Goal: Navigation & Orientation: Find specific page/section

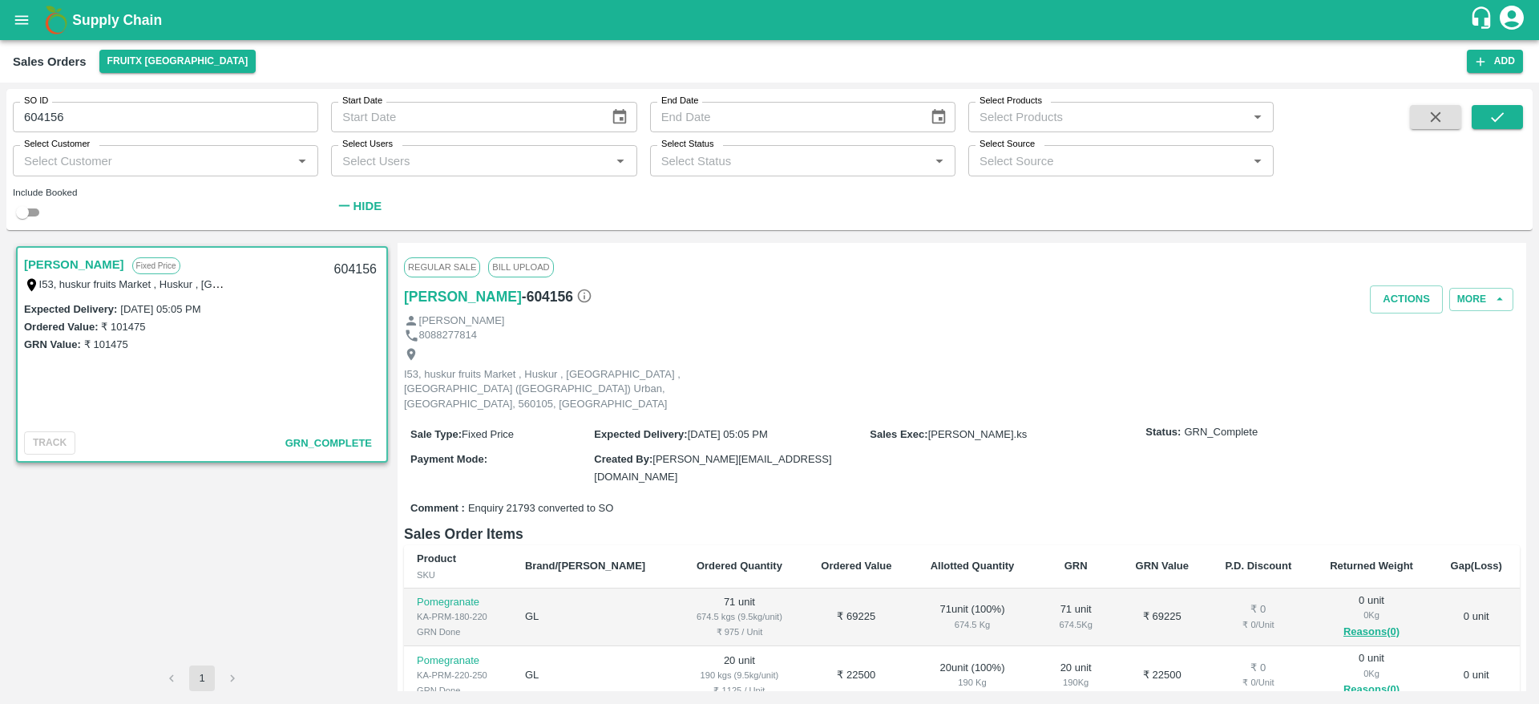
scroll to position [218, 0]
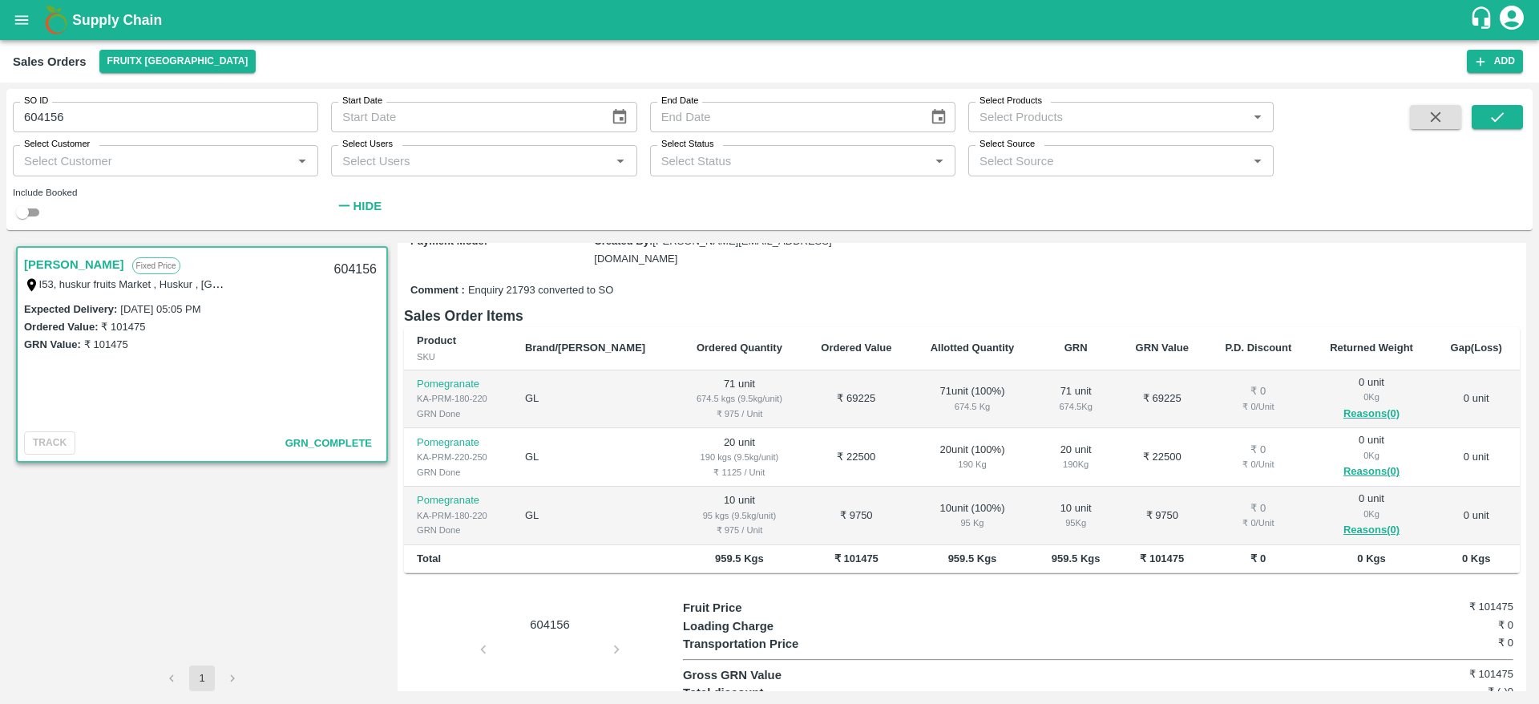
click at [42, 28] on img at bounding box center [56, 20] width 32 height 32
click at [97, 22] on b "Supply Chain" at bounding box center [117, 20] width 90 height 16
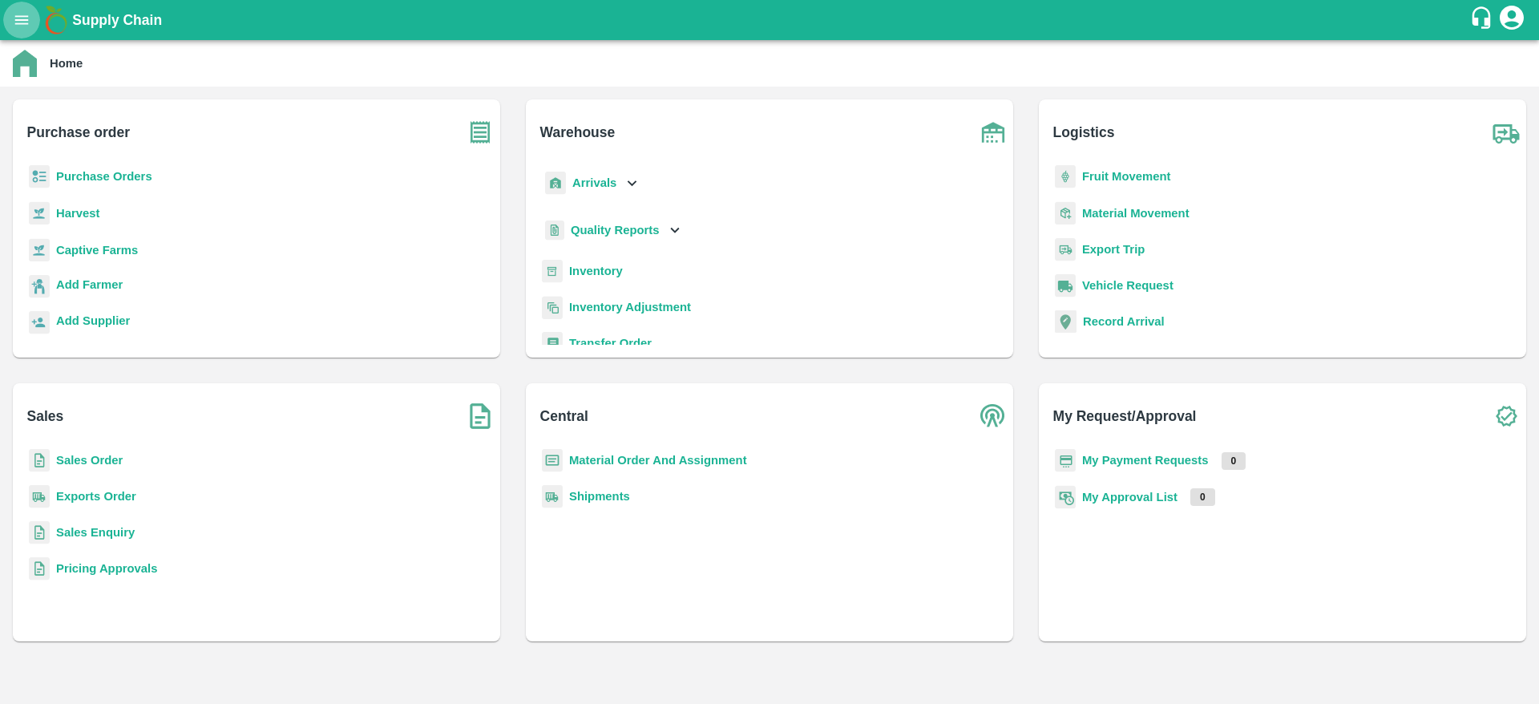
click at [20, 17] on icon "open drawer" at bounding box center [22, 20] width 18 height 18
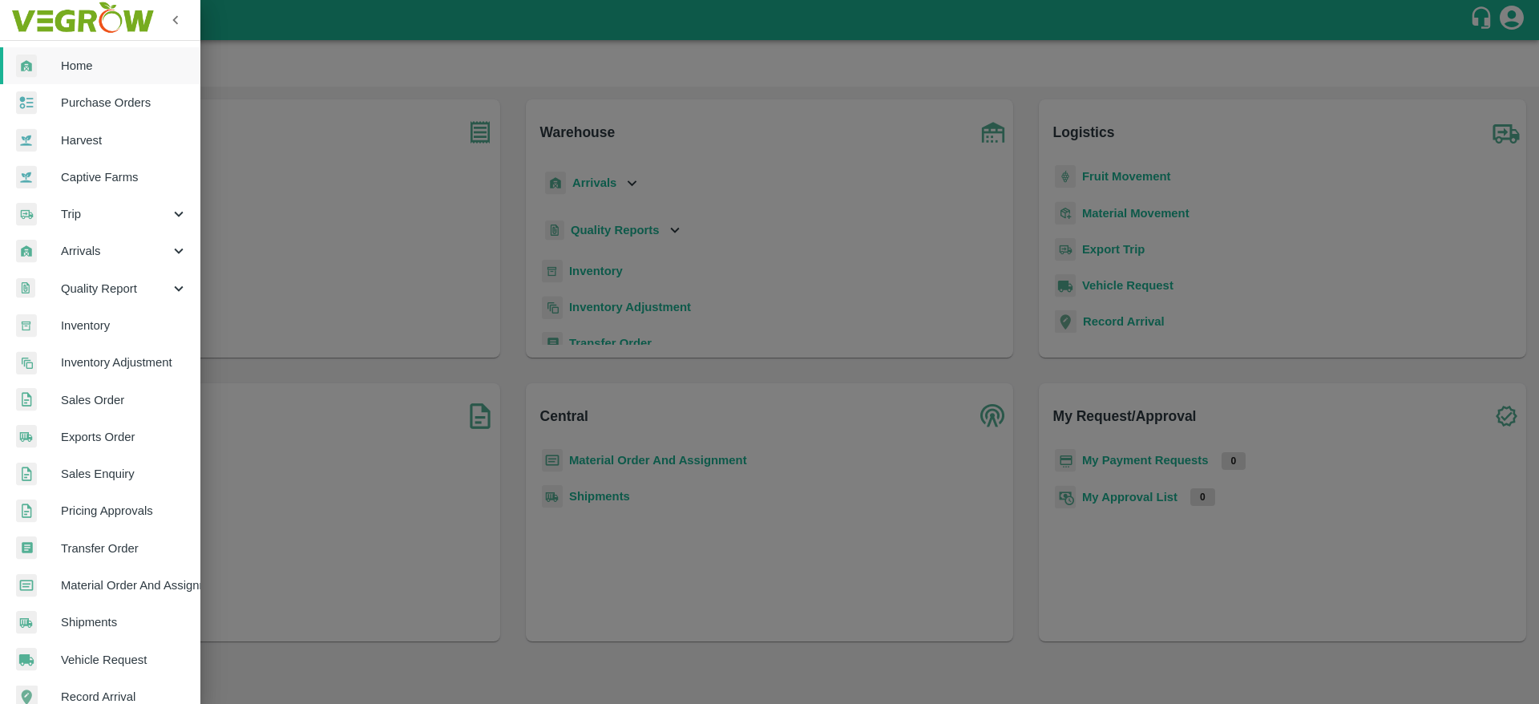
click at [115, 404] on span "Sales Order" at bounding box center [124, 400] width 127 height 18
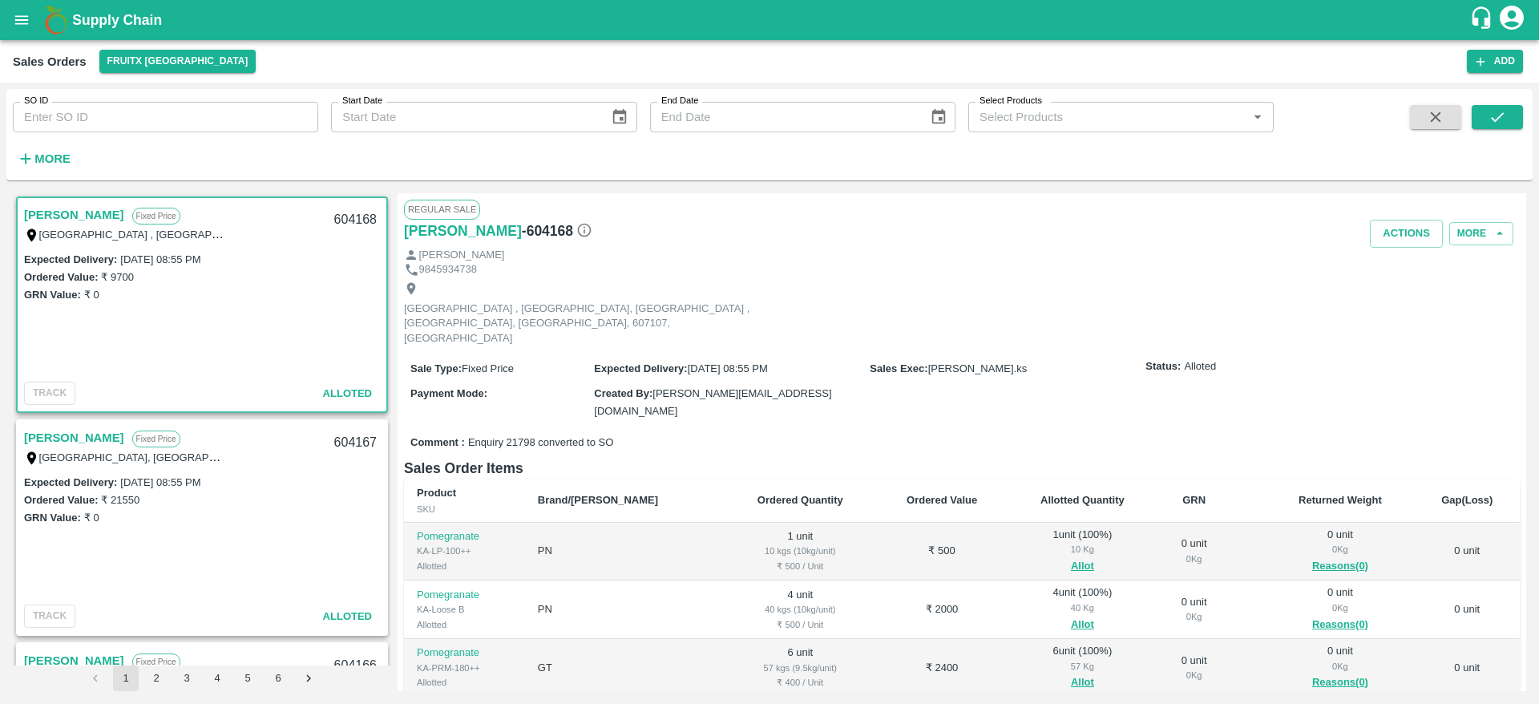
click at [19, 19] on icon "open drawer" at bounding box center [22, 19] width 14 height 9
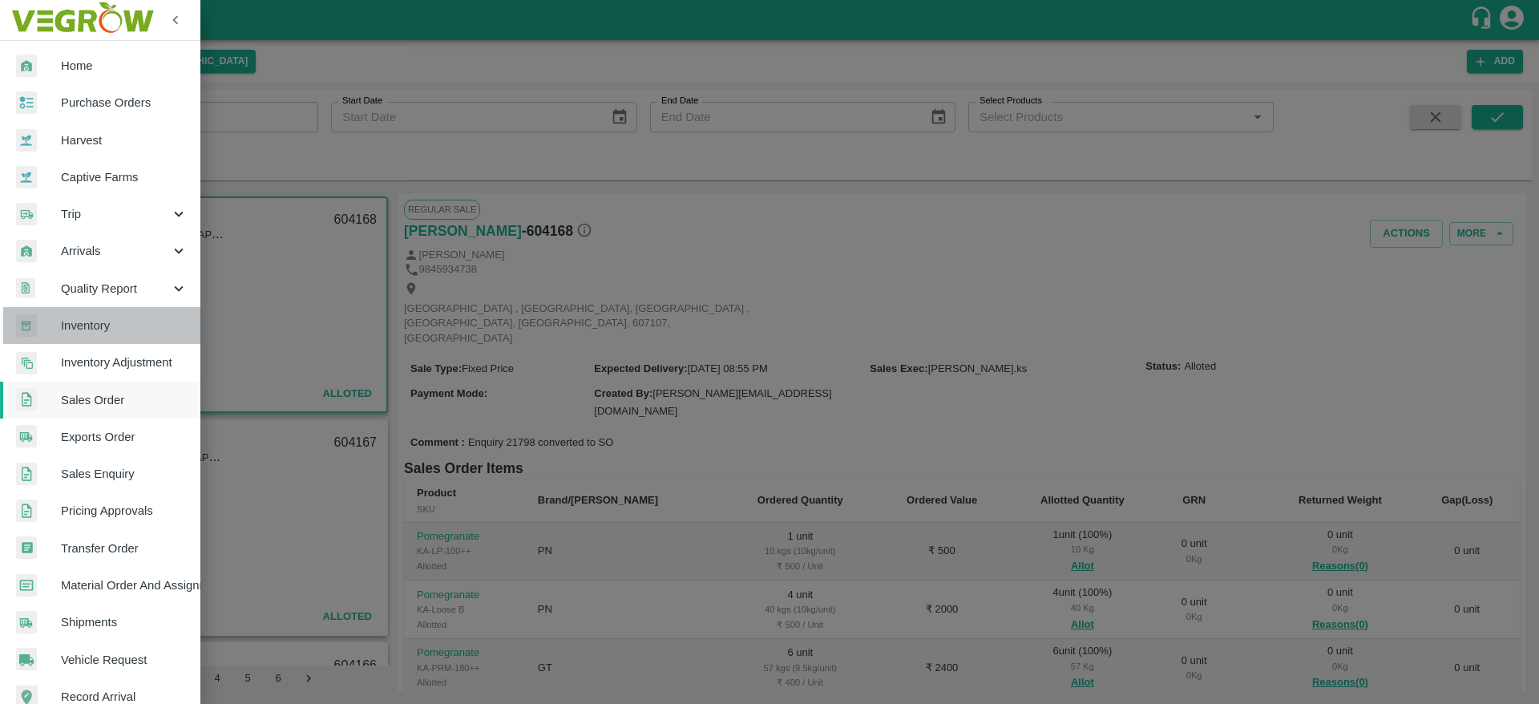
click at [122, 327] on span "Inventory" at bounding box center [124, 326] width 127 height 18
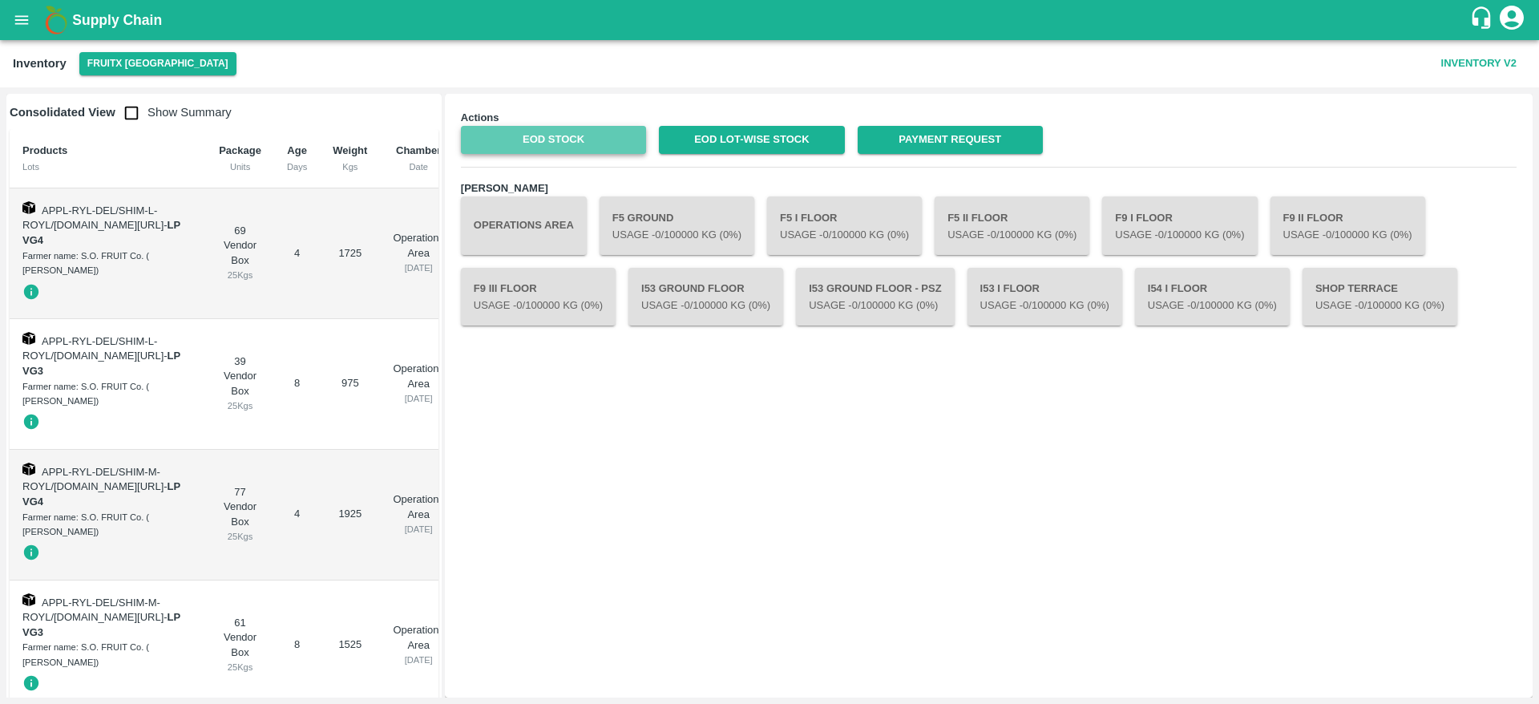
click at [560, 143] on link "EOD Stock" at bounding box center [553, 140] width 185 height 28
